Goal: Task Accomplishment & Management: Manage account settings

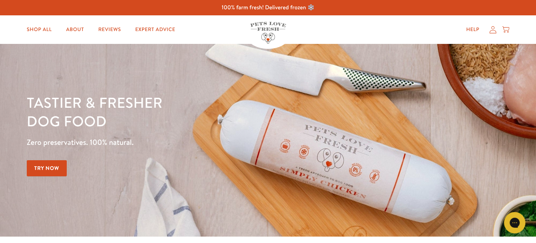
click at [493, 33] on icon at bounding box center [492, 29] width 7 height 7
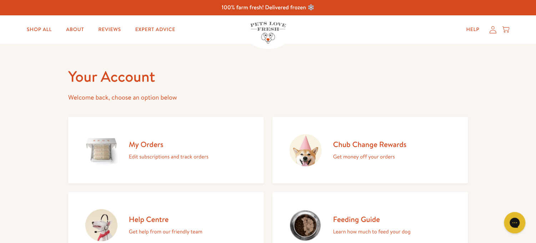
click at [148, 146] on h2 "My Orders" at bounding box center [169, 144] width 80 height 10
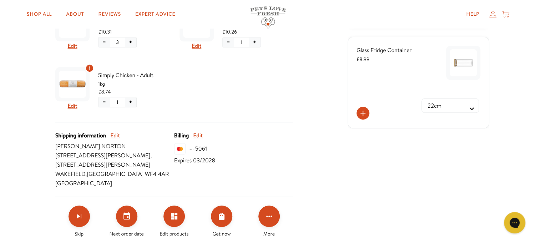
scroll to position [236, 0]
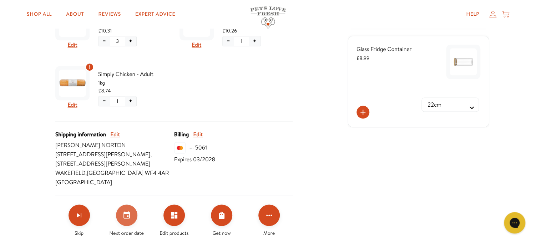
click at [121, 205] on button "Set your next order date" at bounding box center [126, 214] width 21 height 21
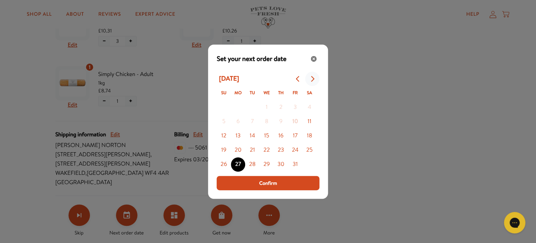
click at [313, 81] on icon "Go to next month" at bounding box center [312, 79] width 6 height 6
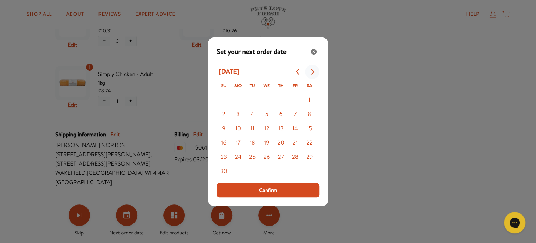
click at [313, 73] on icon "Go to next month" at bounding box center [312, 72] width 6 height 6
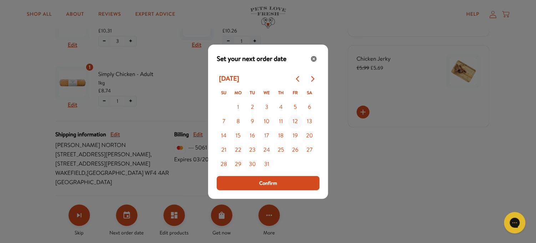
click at [296, 124] on button "12" at bounding box center [295, 121] width 14 height 14
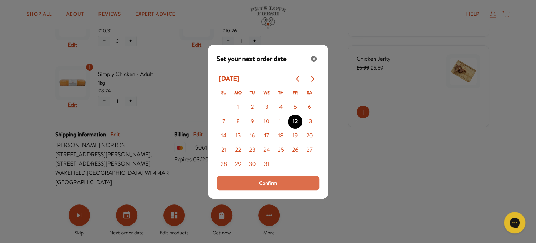
click at [287, 183] on button "Confirm" at bounding box center [267, 183] width 103 height 14
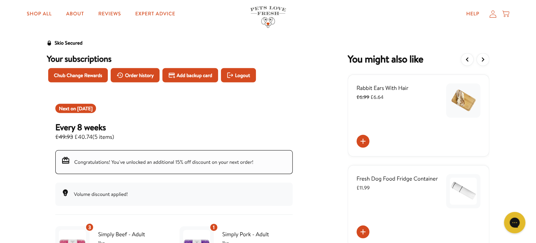
scroll to position [0, 0]
